Goal: Communication & Community: Share content

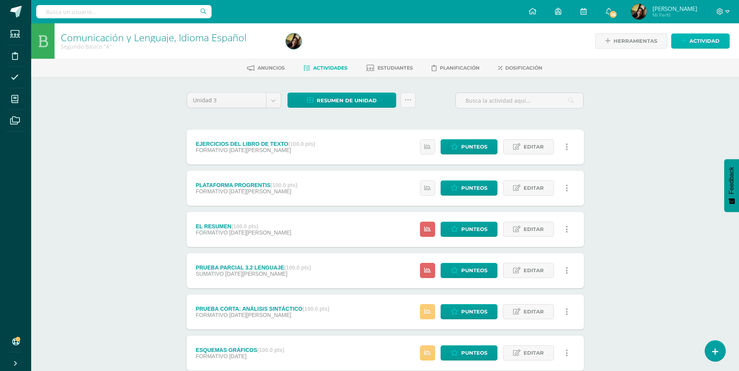
click at [701, 41] on span "Actividad" at bounding box center [704, 41] width 30 height 14
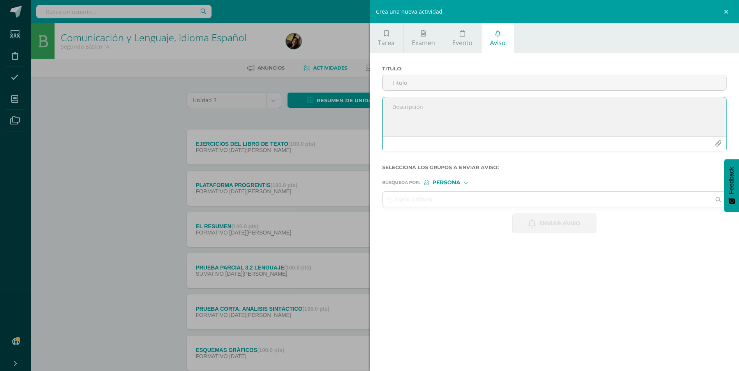
paste textarea "Estimado padre de familia, reciba un cordial saludo. Le informamos que su hijo …"
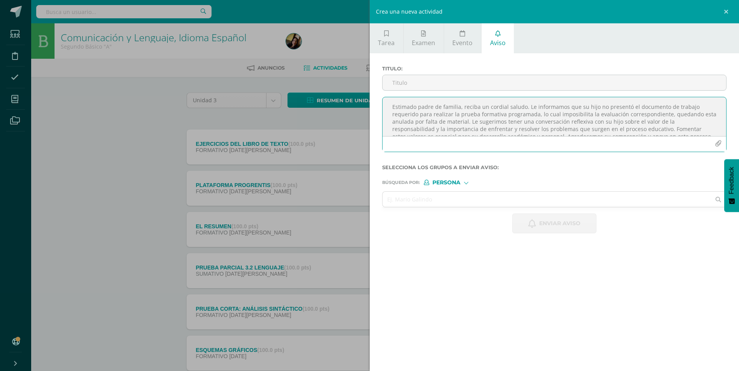
click at [466, 122] on textarea "Estimado padre de familia, reciba un cordial saludo. Le informamos que su hijo …" at bounding box center [554, 116] width 344 height 39
click at [454, 129] on textarea "Estimado padre de familia, reciba un cordial saludo. Le informamos que su hijo …" at bounding box center [554, 116] width 344 height 39
click at [630, 110] on textarea "Estimado padre de familia, reciba un cordial saludo. Le informamos que su hijo …" at bounding box center [554, 116] width 344 height 39
click at [669, 126] on textarea "Estimado padre de familia, reciba un cordial saludo. Le informamos que su hijo …" at bounding box center [554, 116] width 344 height 39
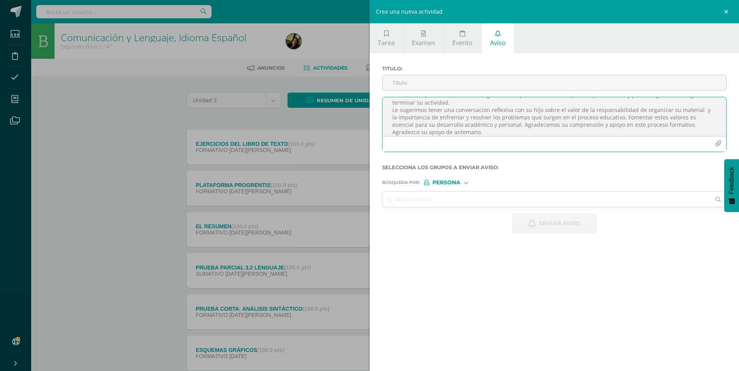
scroll to position [41, 0]
type textarea "Estimado padre de familia, reciba un cordial saludo. Le informamos que su hijo …"
click at [442, 77] on input "Titulo :" at bounding box center [554, 82] width 344 height 15
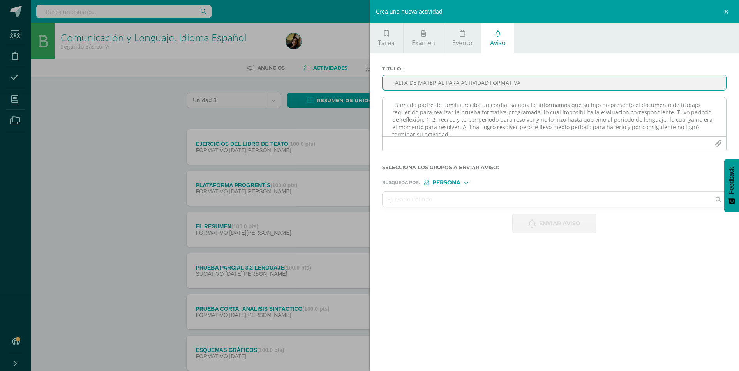
scroll to position [0, 0]
type input "FALTA DE MATERIAL PARA ACTIVIDAD FORMATIVA"
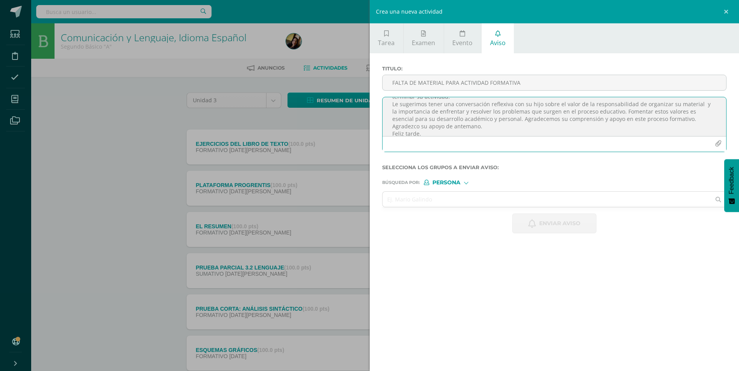
scroll to position [47, 0]
drag, startPoint x: 392, startPoint y: 104, endPoint x: 437, endPoint y: 141, distance: 58.9
click at [437, 141] on div "Estimado padre de familia, reciba un cordial saludo. Le informamos que su hijo …" at bounding box center [554, 124] width 345 height 55
click at [593, 106] on textarea "Estimado padre de familia, reciba un cordial saludo. Le informamos que su hijo …" at bounding box center [554, 116] width 344 height 39
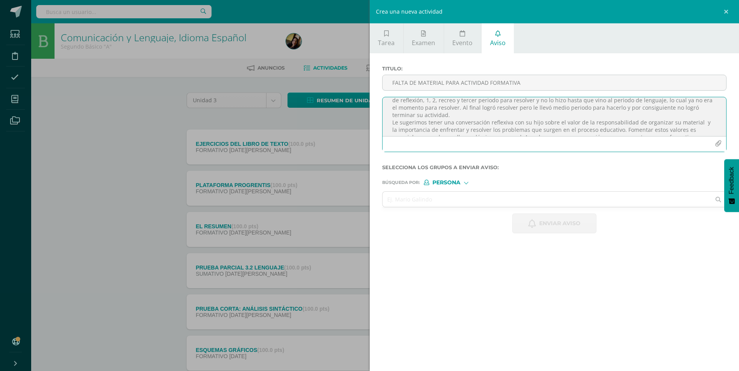
scroll to position [39, 0]
click at [537, 106] on textarea "Estimado padre de familia, reciba un cordial saludo. Le informamos que su hijo(…" at bounding box center [554, 116] width 344 height 39
type textarea "Estimado padre de familia, reciba un cordial saludo. Le informamos que su hijo(…"
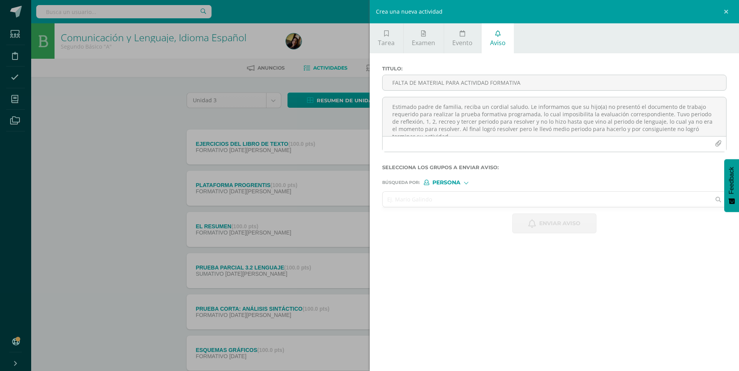
click at [417, 202] on input "text" at bounding box center [546, 199] width 328 height 15
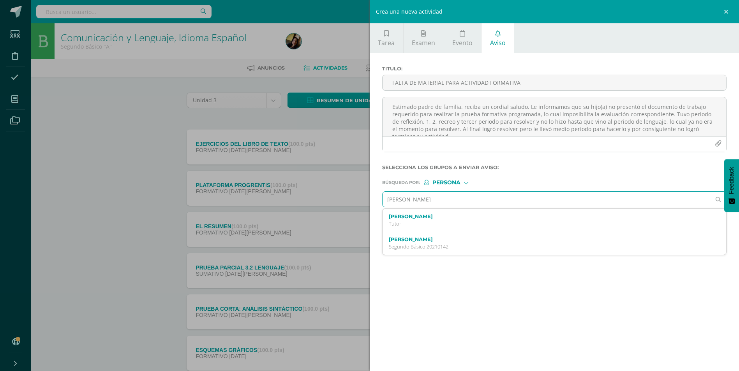
type input "[PERSON_NAME]"
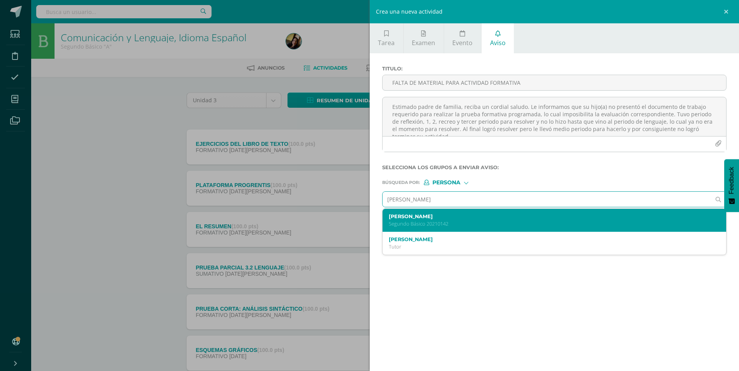
click at [431, 221] on p "Segundo Básico 20210142" at bounding box center [547, 224] width 316 height 7
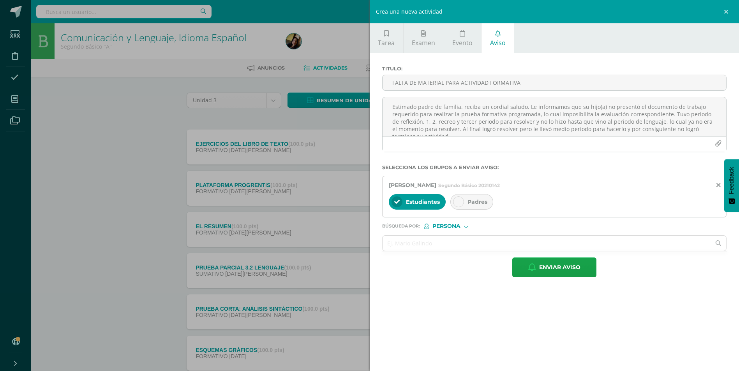
click at [471, 206] on div "Padres" at bounding box center [471, 202] width 43 height 16
click at [445, 243] on input "text" at bounding box center [546, 243] width 328 height 15
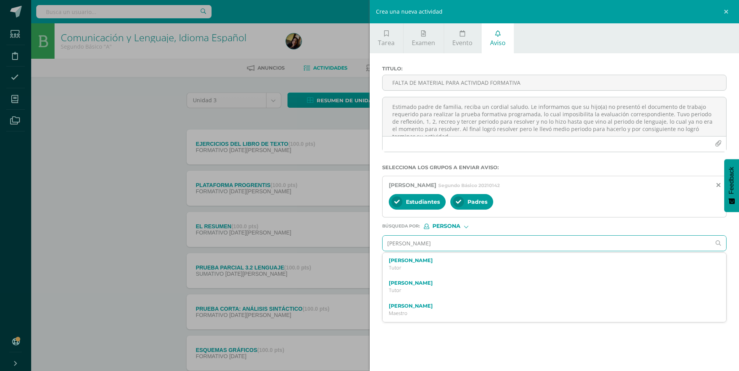
type input "[PERSON_NAME]"
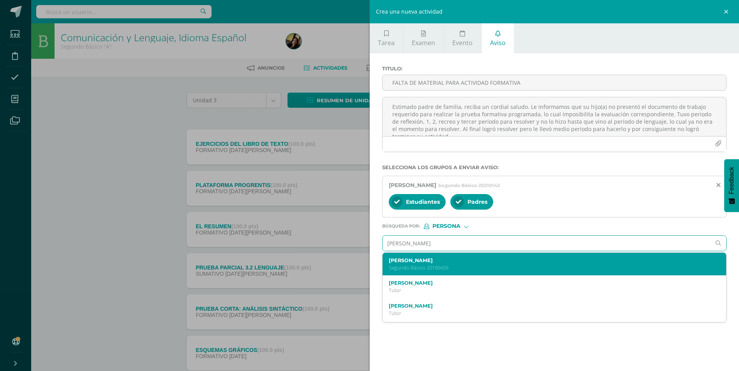
click at [434, 259] on label "[PERSON_NAME]" at bounding box center [547, 261] width 316 height 6
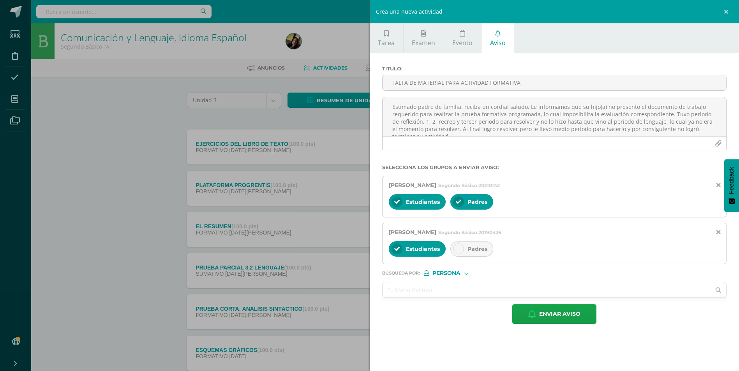
click at [458, 249] on icon at bounding box center [458, 248] width 5 height 5
click at [416, 291] on input "text" at bounding box center [546, 290] width 328 height 15
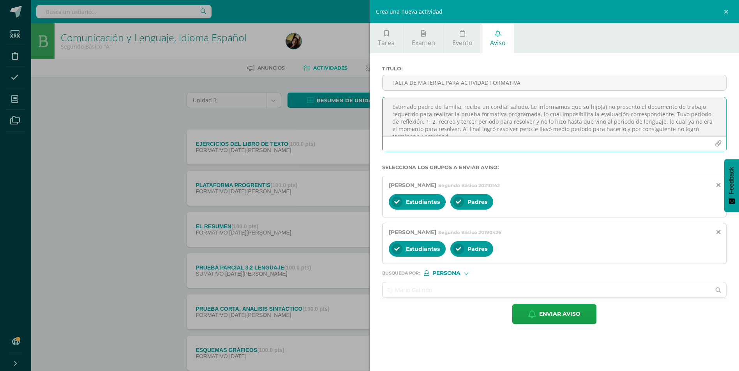
click at [679, 114] on textarea "Estimado padre de familia, reciba un cordial saludo. Le informamos que su hijo(…" at bounding box center [554, 116] width 344 height 39
click at [680, 115] on textarea "Estimado padre de familia, reciba un cordial saludo. Le informamos que su hijo(…" at bounding box center [554, 116] width 344 height 39
click at [708, 113] on textarea "Estimado padre de familia, reciba un cordial saludo. Le informamos que su hijo(…" at bounding box center [554, 116] width 344 height 39
click at [459, 134] on textarea "Estimado padre de familia, reciba un cordial saludo. Le informamos que su hijo(…" at bounding box center [554, 116] width 344 height 39
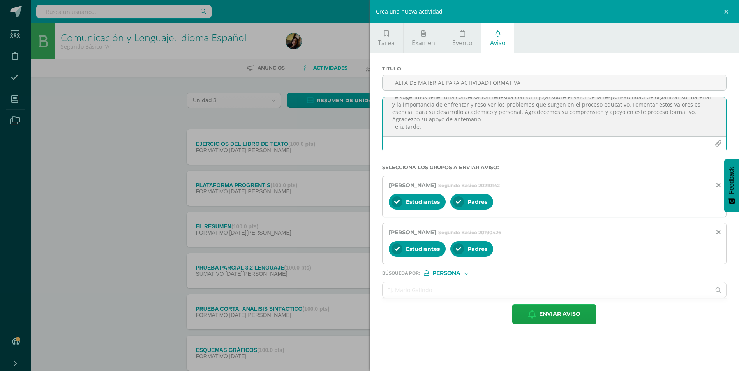
drag, startPoint x: 392, startPoint y: 107, endPoint x: 507, endPoint y: 181, distance: 136.0
click at [507, 181] on form "Titulo : FALTA DE MATERIAL PARA ACTIVIDAD FORMATIVA Estimado padre de familia, …" at bounding box center [554, 195] width 345 height 259
type textarea "Estimado padre de familia, reciba un cordial saludo. Le informamos que su hijo(…"
click at [443, 294] on input "text" at bounding box center [546, 290] width 328 height 15
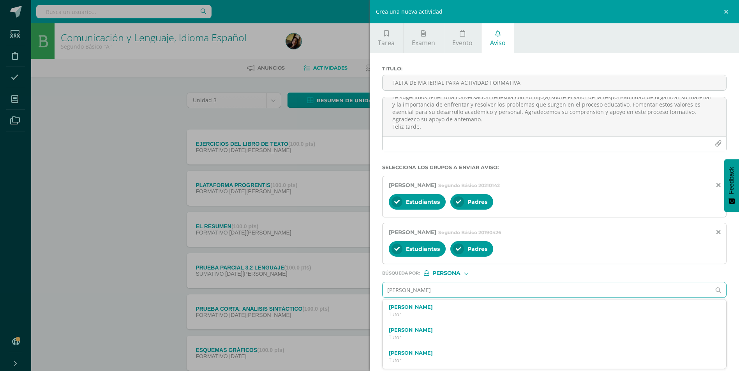
type input "[PERSON_NAME]"
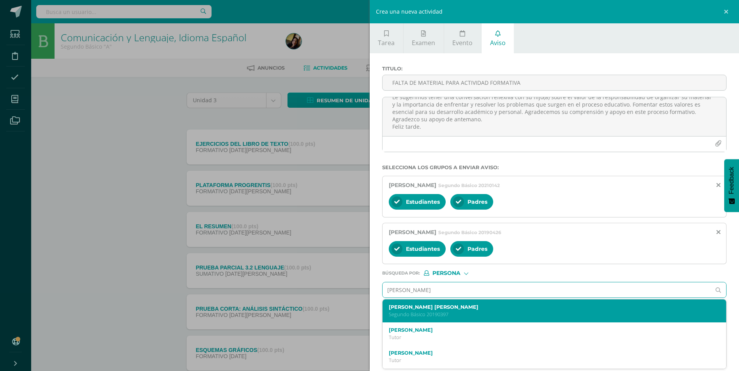
click at [453, 305] on label "[PERSON_NAME] [PERSON_NAME]" at bounding box center [547, 307] width 316 height 6
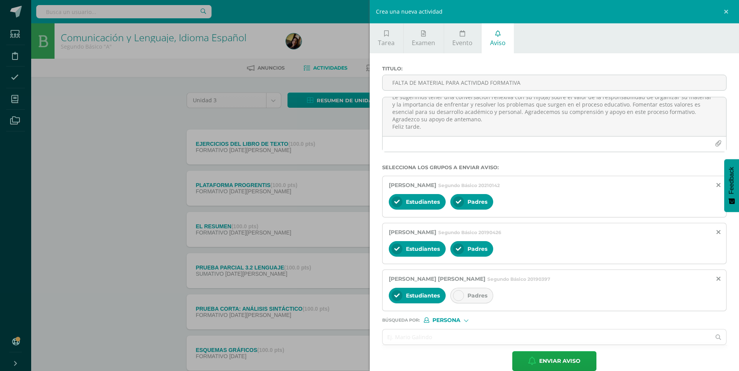
click at [461, 301] on div "Padres" at bounding box center [471, 296] width 43 height 16
click at [436, 339] on input "text" at bounding box center [546, 337] width 328 height 15
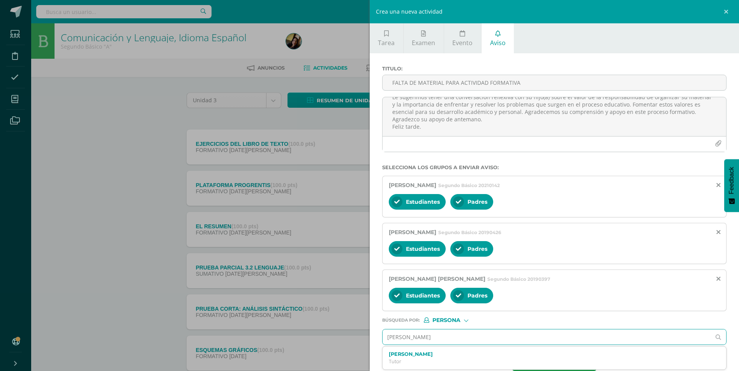
type input "[PERSON_NAME]"
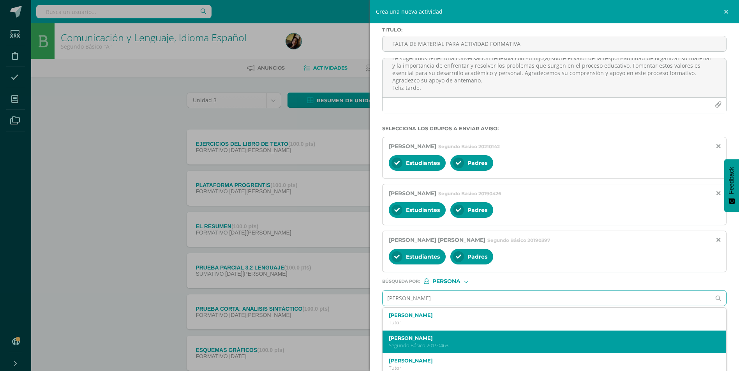
scroll to position [39, 0]
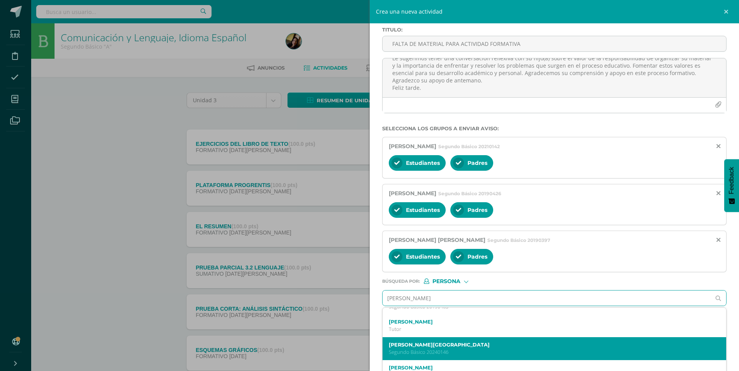
click at [437, 352] on p "Segundo Básico 20240146" at bounding box center [547, 352] width 316 height 7
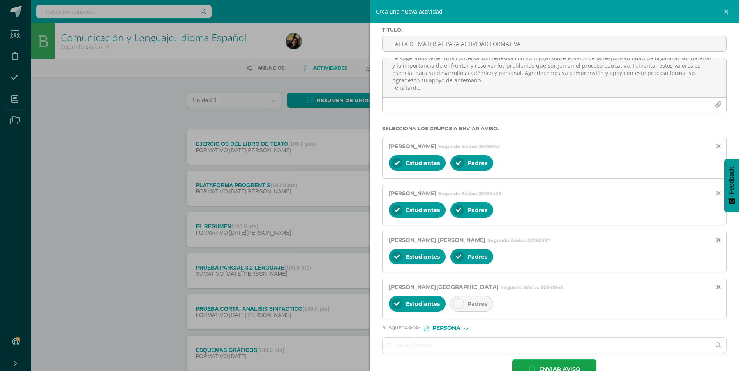
scroll to position [0, 0]
click at [465, 303] on div "Padres" at bounding box center [471, 304] width 43 height 16
click at [425, 344] on input "text" at bounding box center [546, 345] width 328 height 15
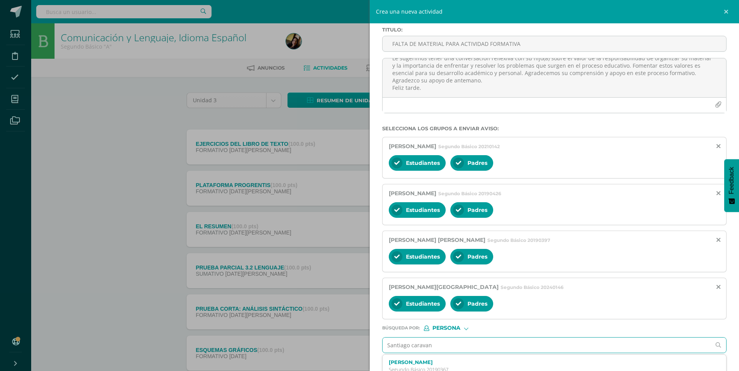
type input "Santiago caravant"
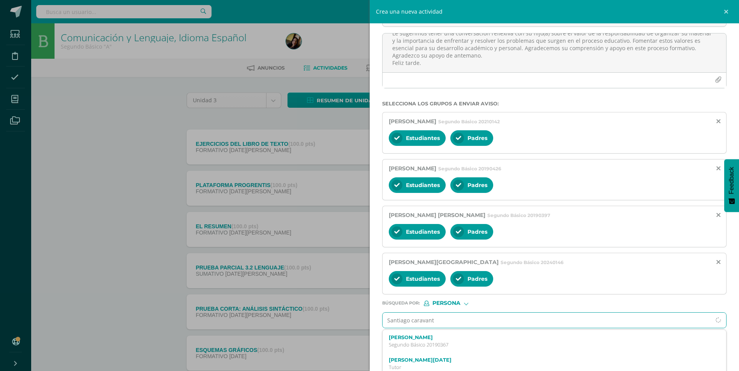
scroll to position [78, 0]
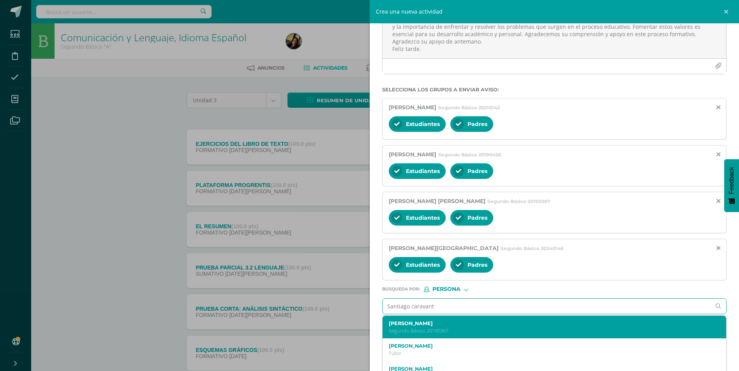
click at [428, 332] on p "Segundo Básico 20190367" at bounding box center [547, 331] width 316 height 7
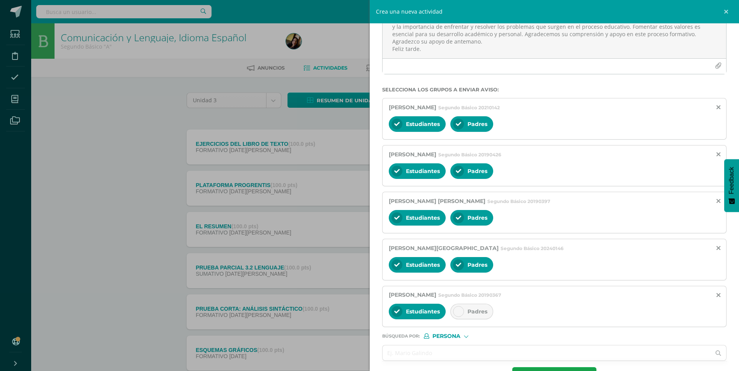
click at [459, 306] on div at bounding box center [458, 311] width 11 height 11
click at [426, 350] on input "text" at bounding box center [546, 353] width 328 height 15
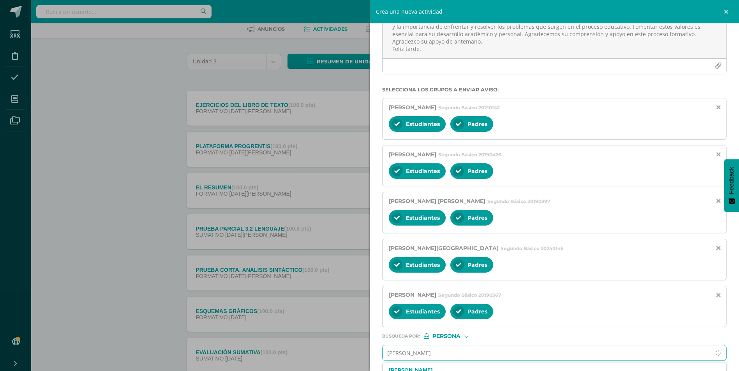
type input "[PERSON_NAME]"
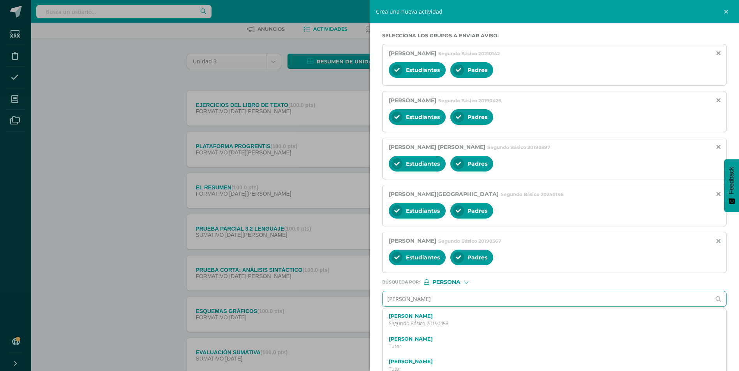
scroll to position [139, 0]
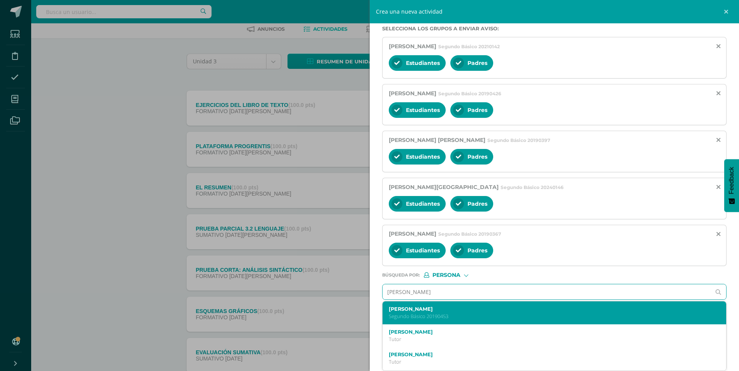
click at [454, 306] on div "[PERSON_NAME] Segundo Básico 20190453" at bounding box center [554, 313] width 344 height 23
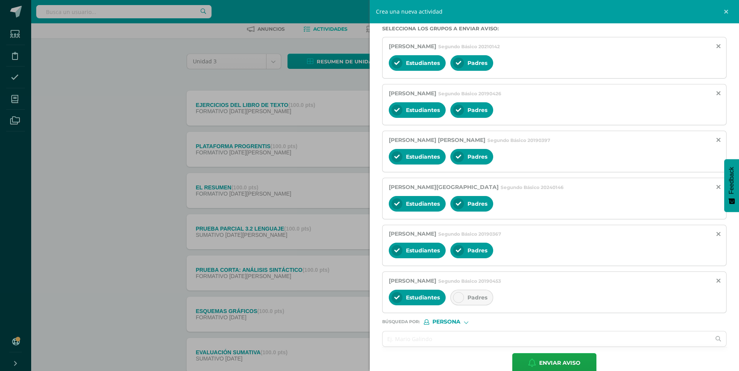
click at [458, 298] on icon at bounding box center [458, 297] width 5 height 5
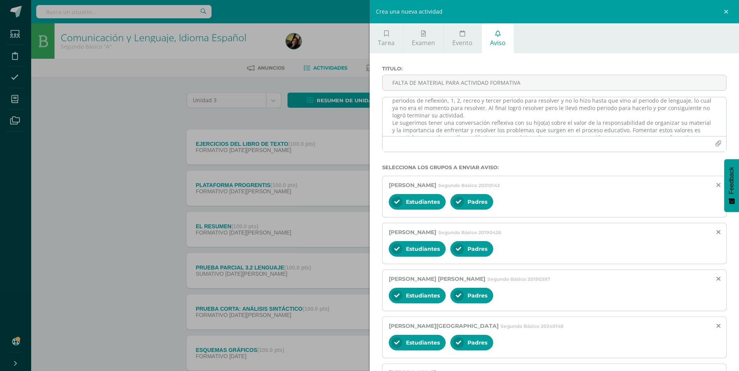
scroll to position [8, 0]
click at [482, 127] on textarea "Estimado padre de familia, reciba un cordial saludo. Le informamos que su hijo(…" at bounding box center [554, 116] width 344 height 39
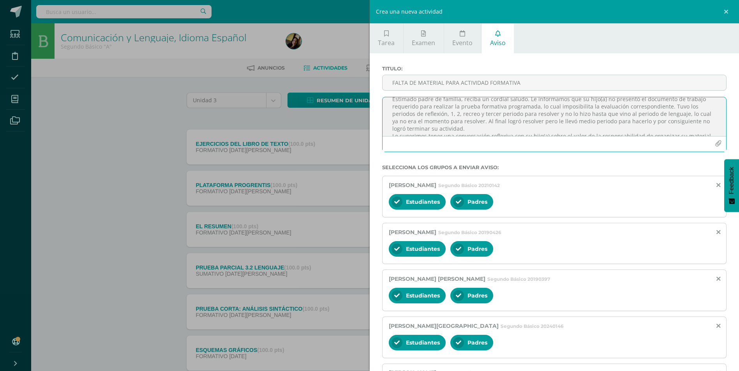
click at [405, 131] on textarea "Estimado padre de familia, reciba un cordial saludo. Le informamos que su hijo(…" at bounding box center [554, 116] width 344 height 39
click at [582, 130] on textarea "Estimado padre de familia, reciba un cordial saludo. Le informamos que su hijo(…" at bounding box center [554, 116] width 344 height 39
click at [539, 121] on textarea "Estimado padre de familia, reciba un cordial saludo. Le informamos que su hijo(…" at bounding box center [554, 116] width 344 height 39
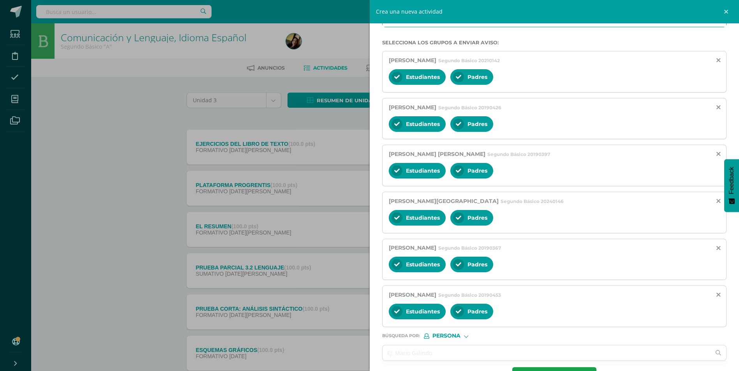
scroll to position [153, 0]
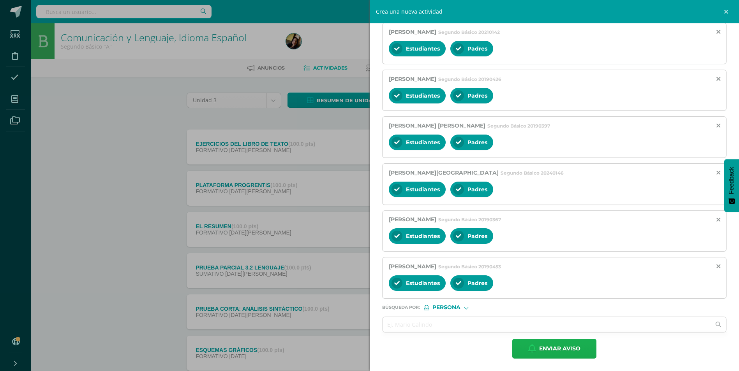
type textarea "Estimado padre de familia, reciba un cordial saludo. Le informamos que su hijo(…"
click at [552, 351] on span "Enviar aviso" at bounding box center [559, 348] width 41 height 19
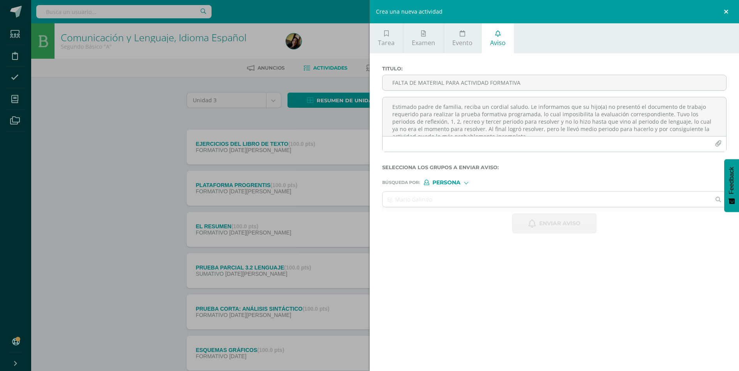
click at [727, 10] on link at bounding box center [726, 11] width 23 height 23
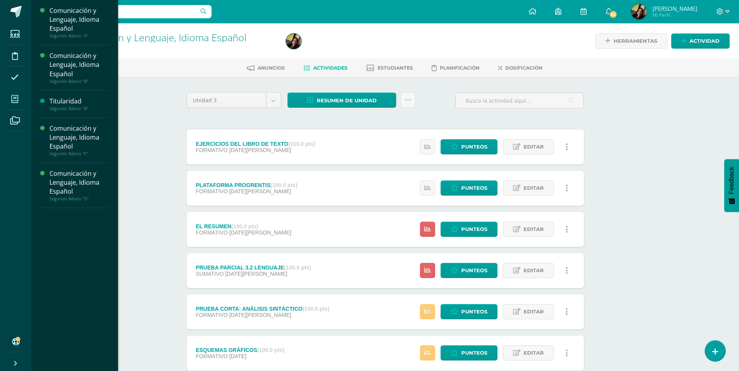
click at [12, 100] on icon at bounding box center [14, 99] width 7 height 8
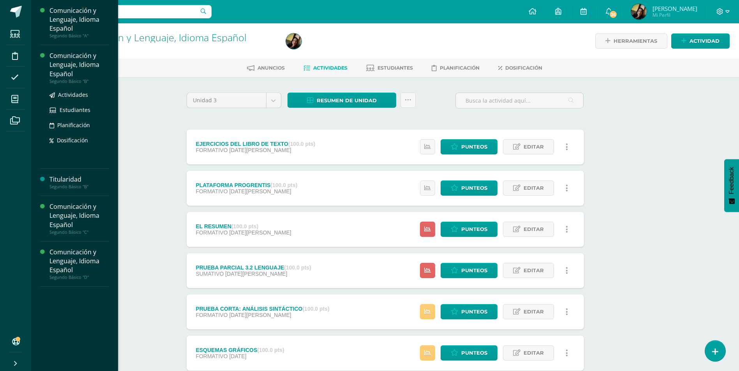
click at [74, 139] on span "Dosificación" at bounding box center [72, 140] width 31 height 7
